Goal: Information Seeking & Learning: Learn about a topic

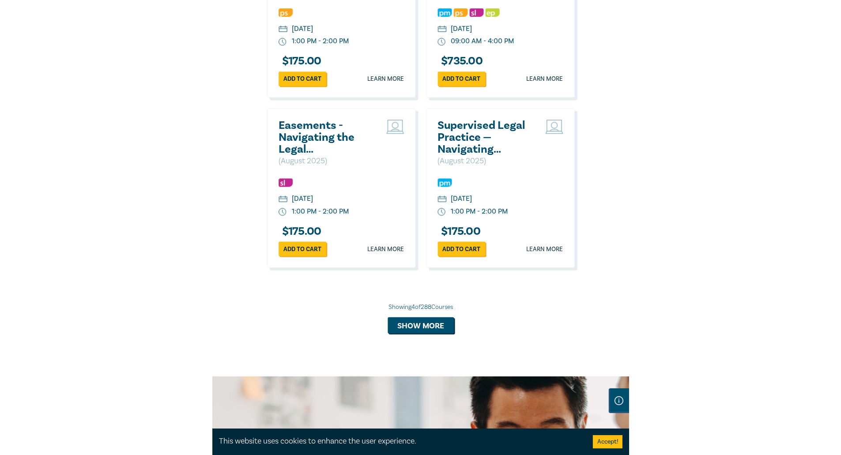
scroll to position [934, 0]
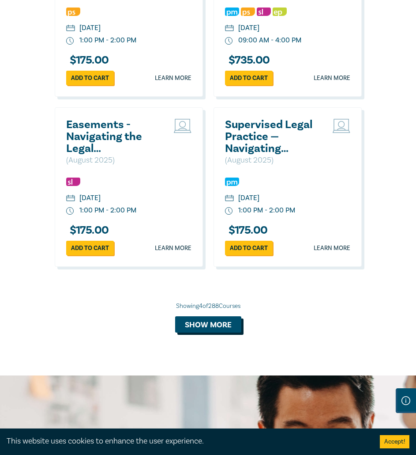
click at [208, 328] on button "Show more" at bounding box center [208, 324] width 66 height 17
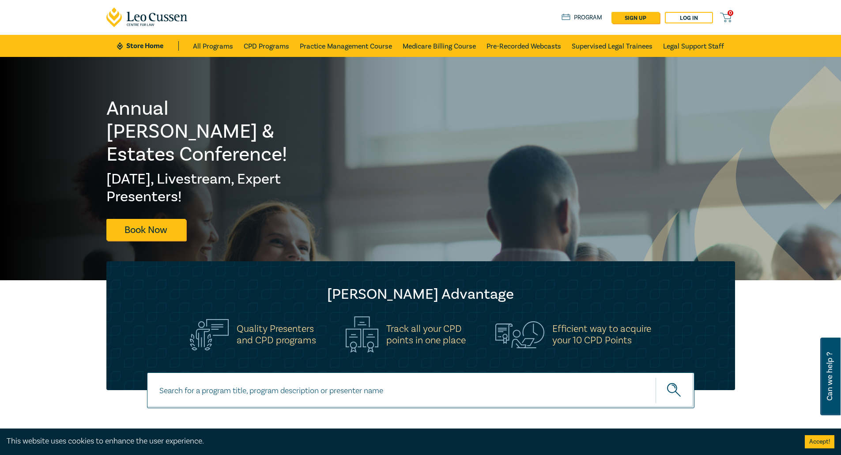
scroll to position [153, 0]
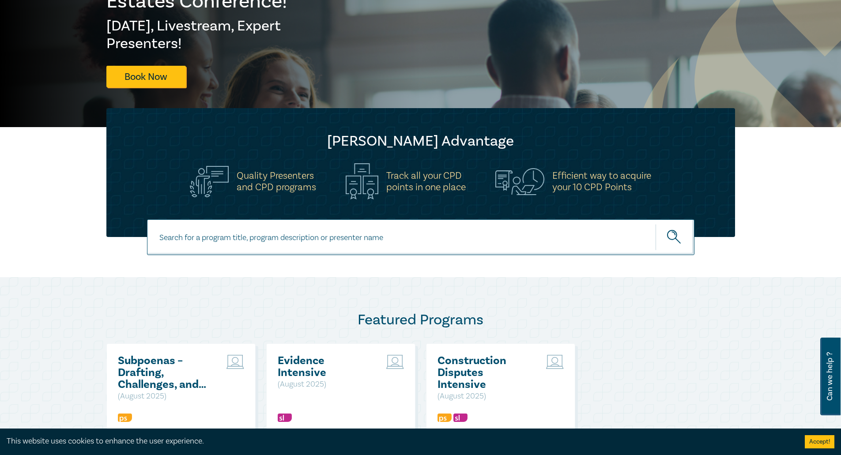
click at [416, 235] on input at bounding box center [420, 237] width 547 height 36
type input "employment law"
click at [416, 224] on button "submit" at bounding box center [674, 237] width 39 height 27
